Goal: Information Seeking & Learning: Learn about a topic

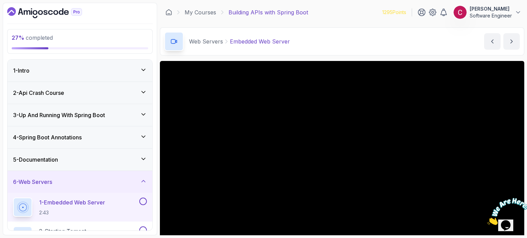
scroll to position [77, 0]
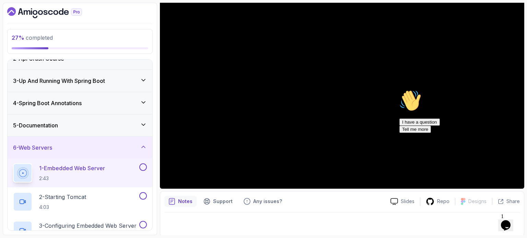
click at [399, 90] on icon "Chat attention grabber" at bounding box center [399, 90] width 0 height 0
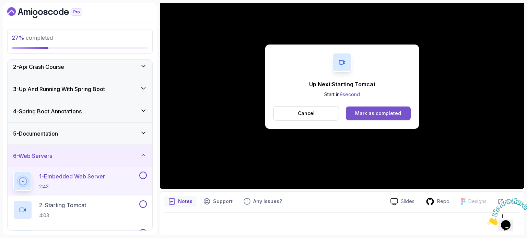
click at [376, 113] on div "Mark as completed" at bounding box center [378, 113] width 46 height 7
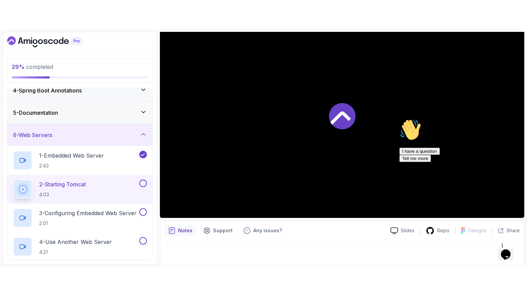
scroll to position [78, 0]
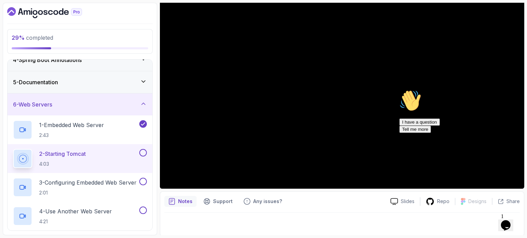
click at [399, 90] on icon "Chat attention grabber" at bounding box center [399, 90] width 0 height 0
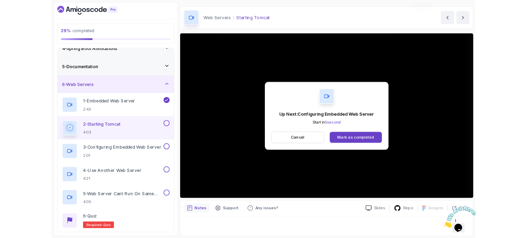
scroll to position [77, 0]
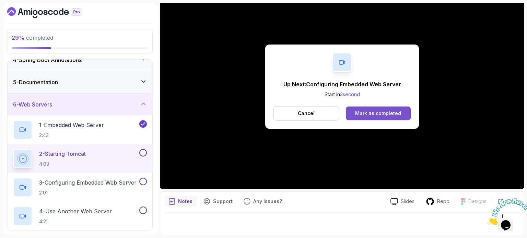
click at [379, 115] on div "Mark as completed" at bounding box center [378, 113] width 46 height 7
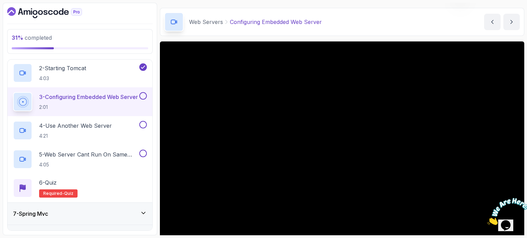
scroll to position [77, 0]
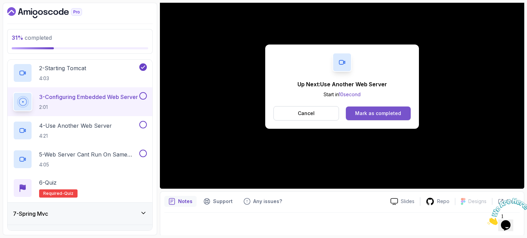
click at [379, 112] on div "Mark as completed" at bounding box center [378, 113] width 46 height 7
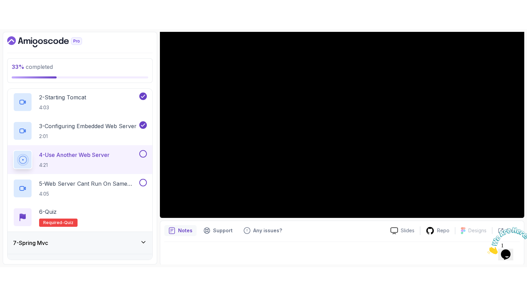
scroll to position [69, 0]
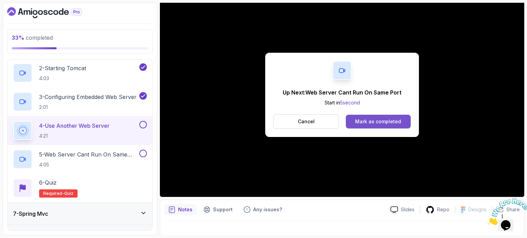
click at [376, 119] on div "Mark as completed" at bounding box center [378, 121] width 46 height 7
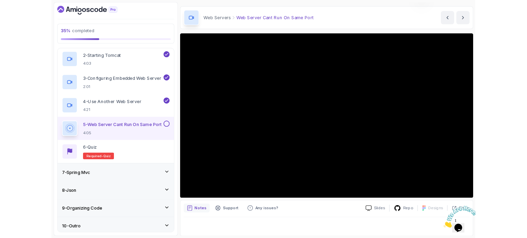
scroll to position [78, 0]
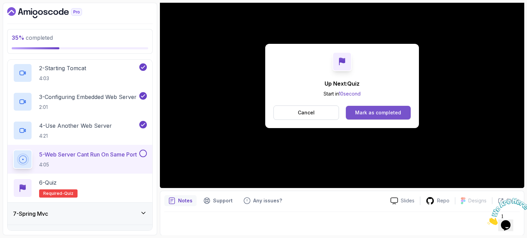
click at [391, 117] on button "Mark as completed" at bounding box center [378, 113] width 65 height 14
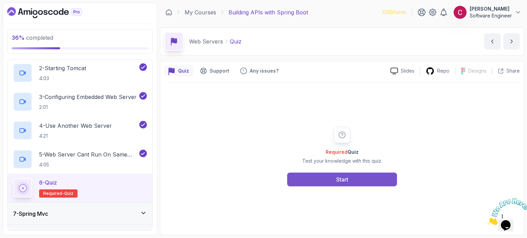
click at [336, 182] on div "Start" at bounding box center [342, 180] width 12 height 8
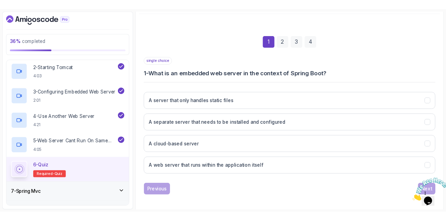
scroll to position [78, 0]
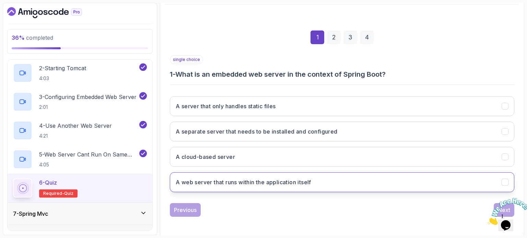
click at [248, 186] on button "A web server that runs within the application itself" at bounding box center [342, 182] width 344 height 20
click at [487, 221] on icon "Close" at bounding box center [487, 224] width 0 height 6
click at [499, 207] on div "Next" at bounding box center [504, 210] width 12 height 8
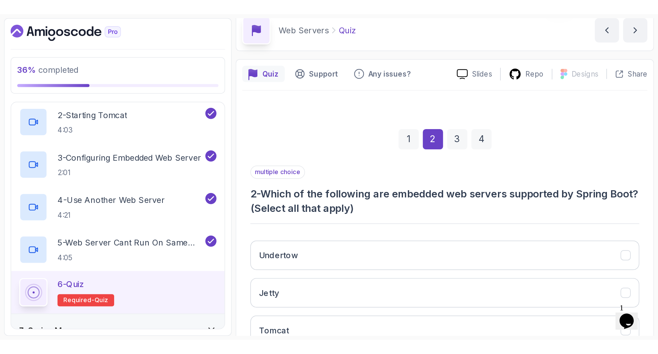
scroll to position [0, 0]
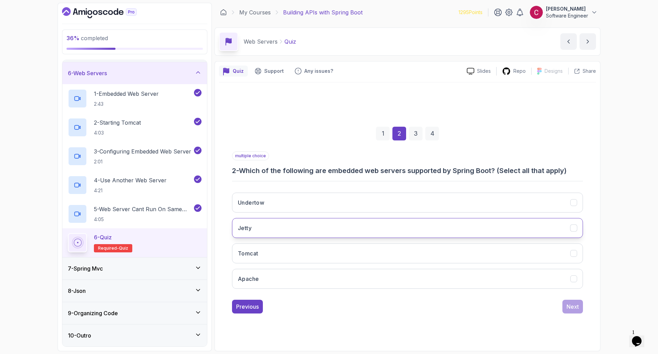
click at [254, 231] on button "Jetty" at bounding box center [407, 228] width 351 height 20
click at [252, 238] on h3 "Tomcat" at bounding box center [248, 253] width 20 height 8
click at [265, 200] on button "Undertow" at bounding box center [407, 202] width 351 height 20
click at [526, 238] on div "Next" at bounding box center [573, 306] width 12 height 8
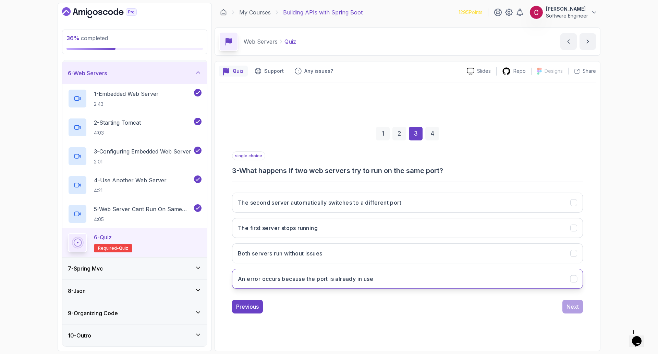
click at [287, 238] on h3 "An error occurs because the port is already in use" at bounding box center [305, 278] width 135 height 8
click at [526, 238] on div "Previous Next" at bounding box center [407, 306] width 351 height 14
click at [526, 238] on div "Next" at bounding box center [573, 306] width 12 height 8
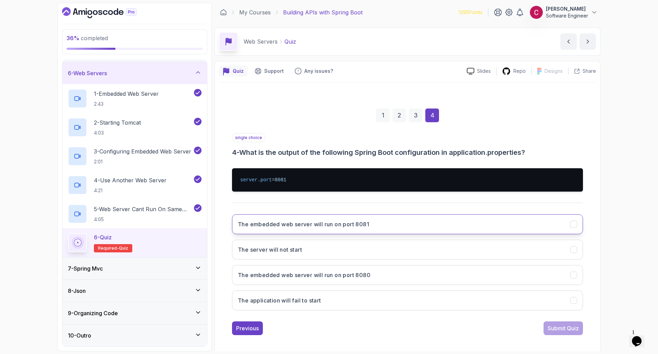
click at [298, 224] on h3 "The embedded web server will run on port 8081" at bounding box center [303, 224] width 131 height 8
click at [526, 238] on div "Submit Quiz" at bounding box center [563, 328] width 31 height 8
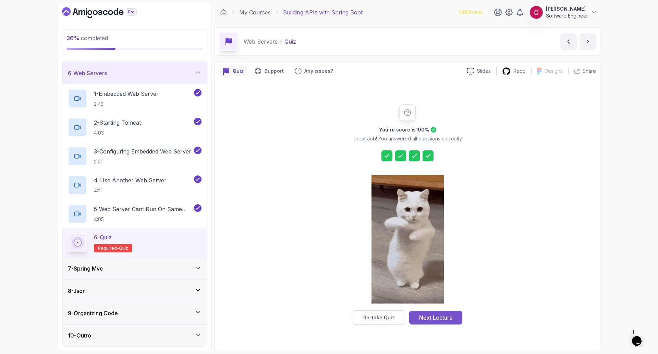
click at [451, 238] on div "Next Lecture" at bounding box center [436, 317] width 34 height 8
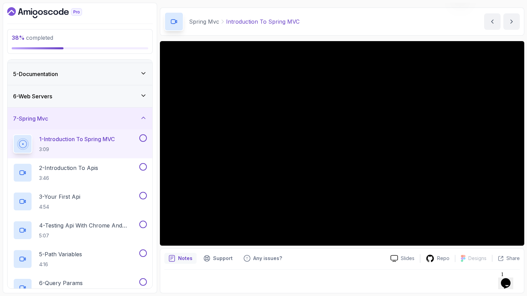
scroll to position [20, 0]
